Goal: Task Accomplishment & Management: Use online tool/utility

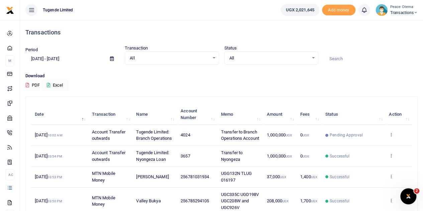
click at [35, 59] on input "[DATE] - [DATE]" at bounding box center [64, 58] width 79 height 11
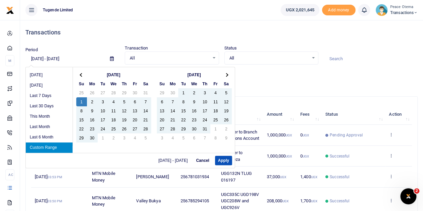
type input "[DATE] - [DATE]"
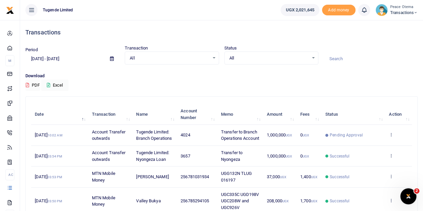
click at [343, 57] on input at bounding box center [371, 58] width 94 height 11
paste input "TLUG-JBN-011619"
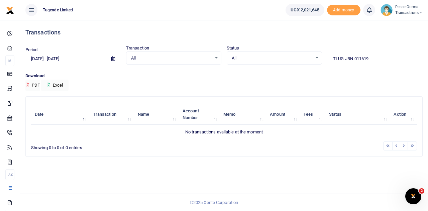
drag, startPoint x: 376, startPoint y: 63, endPoint x: 313, endPoint y: 61, distance: 62.9
click at [313, 61] on div "Period [DATE] - [DATE] Transaction All Select an option... All Airtime Internet…" at bounding box center [224, 55] width 403 height 20
paste input "014481"
type input "TLUG014481"
click at [218, 57] on div "All Select an option..." at bounding box center [174, 58] width 95 height 7
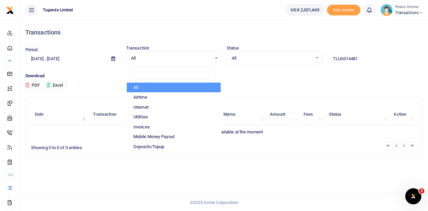
click at [316, 57] on div "All Select an option..." at bounding box center [274, 58] width 95 height 7
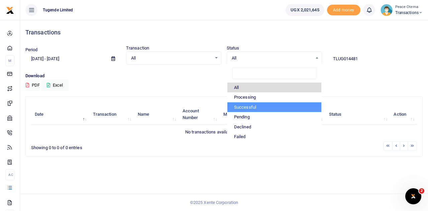
click at [240, 106] on li "Successful" at bounding box center [275, 107] width 94 height 10
select select "COMMITTED"
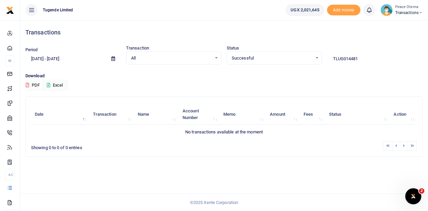
click at [35, 58] on input "[DATE] - [DATE]" at bounding box center [65, 58] width 81 height 11
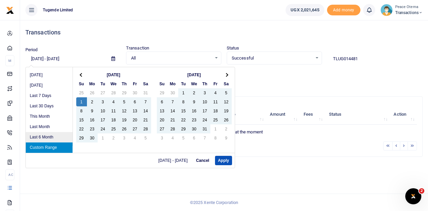
click at [42, 137] on li "Last 6 Month" at bounding box center [49, 137] width 47 height 10
type input "[DATE] - [DATE]"
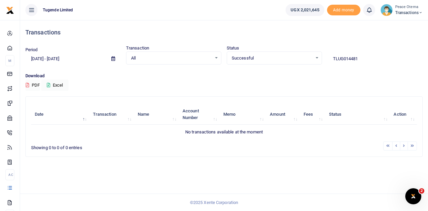
click at [344, 60] on input "TLUG014481" at bounding box center [375, 58] width 95 height 11
type input "TLUG 014481"
click at [318, 57] on div "Successful Select an option..." at bounding box center [274, 58] width 95 height 7
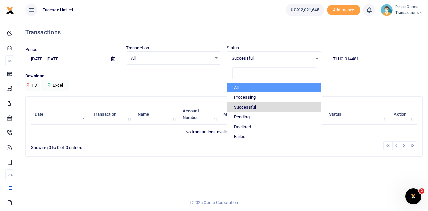
click at [241, 87] on li "All" at bounding box center [275, 88] width 94 height 10
select select
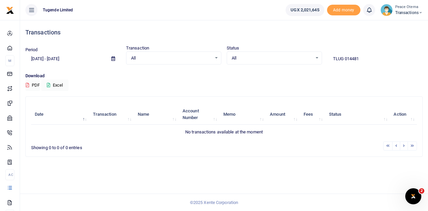
click at [345, 59] on input "TLUG 014481" at bounding box center [375, 58] width 95 height 11
drag, startPoint x: 365, startPoint y: 55, endPoint x: 314, endPoint y: 55, distance: 51.2
click at [314, 55] on div "Period [DATE] - [DATE] Transaction All Select an option... All Airtime Internet…" at bounding box center [224, 55] width 403 height 20
drag, startPoint x: 364, startPoint y: 59, endPoint x: 326, endPoint y: 58, distance: 38.5
click at [326, 58] on div "TLUG 014481" at bounding box center [375, 56] width 101 height 18
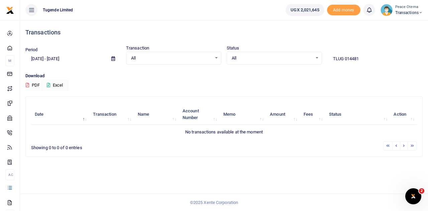
drag, startPoint x: 371, startPoint y: 56, endPoint x: 316, endPoint y: 57, distance: 55.2
click at [316, 57] on div "Period [DATE] - [DATE] Transaction All Select an option... All Airtime Internet…" at bounding box center [224, 55] width 403 height 20
paste input "-"
drag, startPoint x: 368, startPoint y: 60, endPoint x: 317, endPoint y: 55, distance: 51.8
click at [317, 55] on div "Period [DATE] - [DATE] Transaction All Select an option... All Airtime Internet…" at bounding box center [224, 55] width 403 height 20
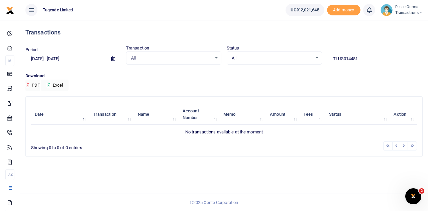
paste input "779827839"
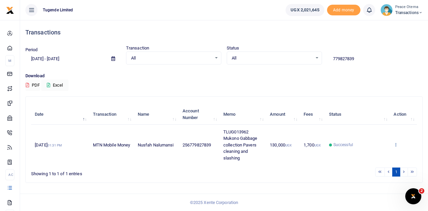
type input "779827839"
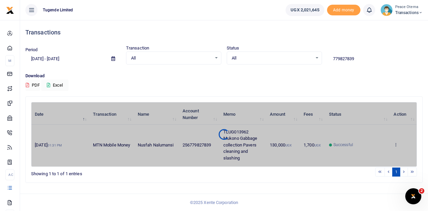
click at [397, 143] on div "Date Transaction Name Account Number Memo Amount Fees Status Action [DATE] 01:3…" at bounding box center [224, 134] width 386 height 65
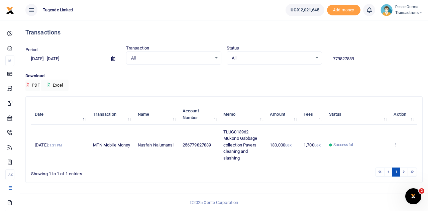
click at [397, 143] on icon at bounding box center [396, 144] width 4 height 5
click at [371, 131] on link "Send again" at bounding box center [372, 134] width 53 height 9
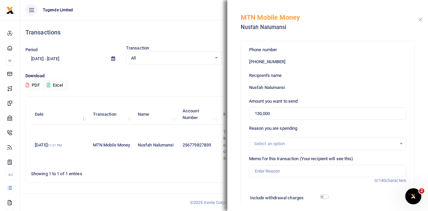
click at [423, 21] on button "Close" at bounding box center [421, 19] width 4 height 4
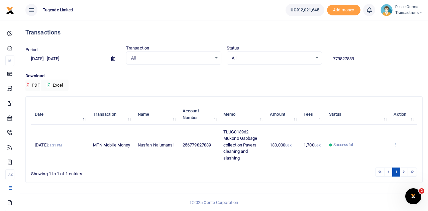
click at [397, 144] on icon at bounding box center [396, 144] width 4 height 5
click at [379, 115] on link "View details" at bounding box center [372, 118] width 53 height 9
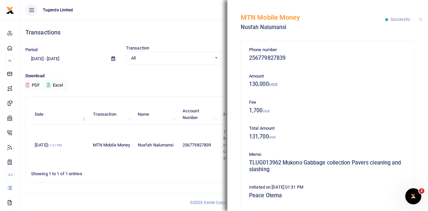
scroll to position [151, 0]
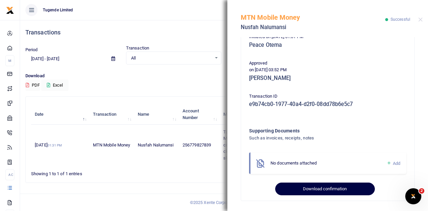
click at [304, 190] on button "Download confirmation" at bounding box center [324, 189] width 99 height 13
